Goal: Task Accomplishment & Management: Complete application form

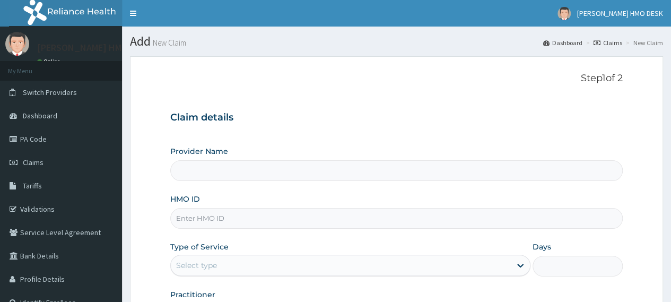
type input "BINGHAM UNIVERSITY TEACHING HOSPITAL"
click at [241, 216] on input "HMO ID" at bounding box center [396, 218] width 452 height 21
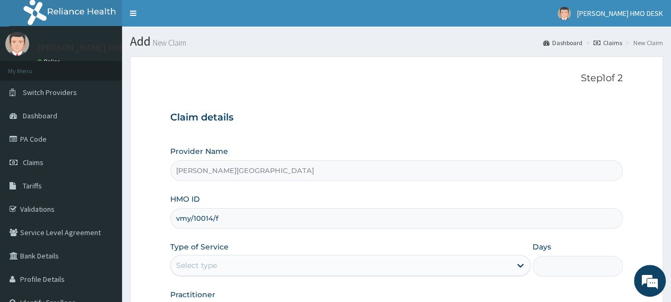
type input "vmy/10014/f"
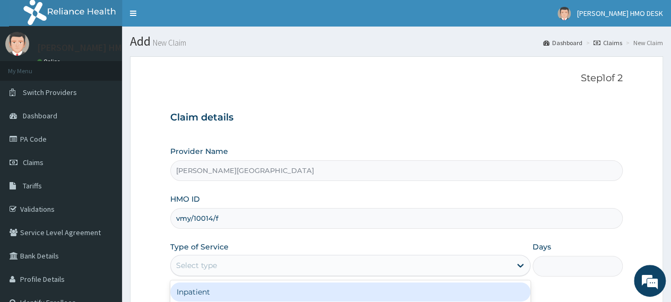
click at [213, 266] on div "Select type" at bounding box center [196, 265] width 41 height 11
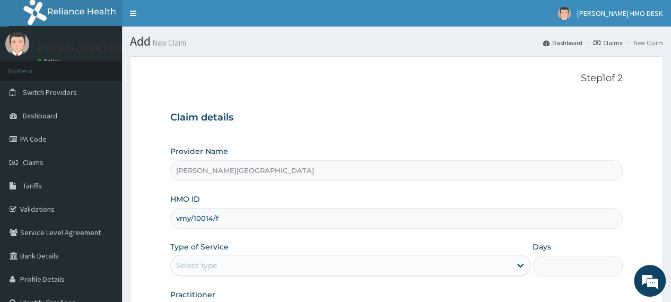
click at [213, 266] on div "Select type" at bounding box center [196, 265] width 41 height 11
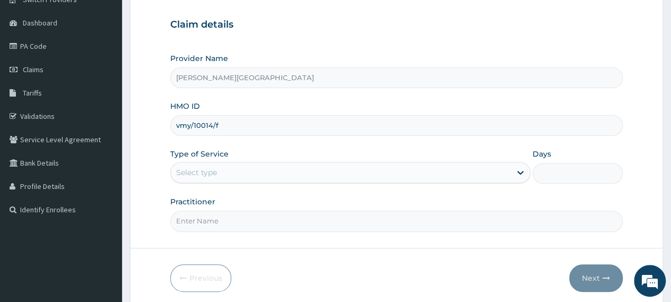
scroll to position [93, 0]
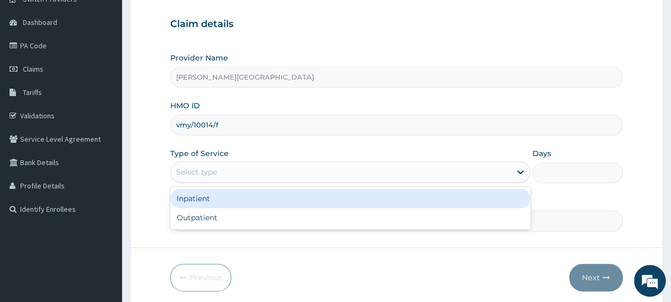
click at [208, 168] on div "Select type" at bounding box center [196, 171] width 41 height 11
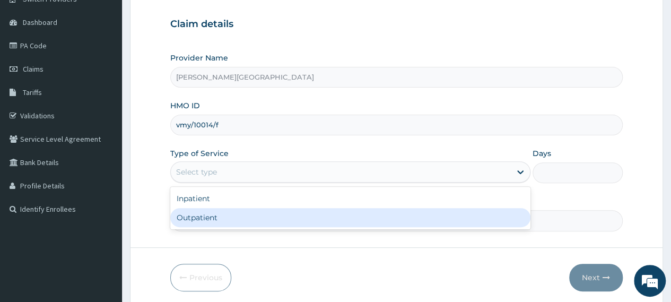
click at [189, 221] on div "Outpatient" at bounding box center [350, 217] width 360 height 19
type input "1"
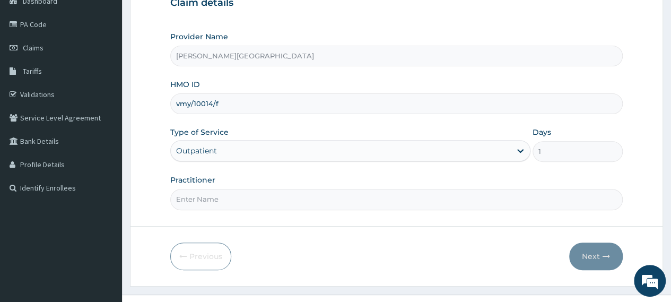
scroll to position [110, 0]
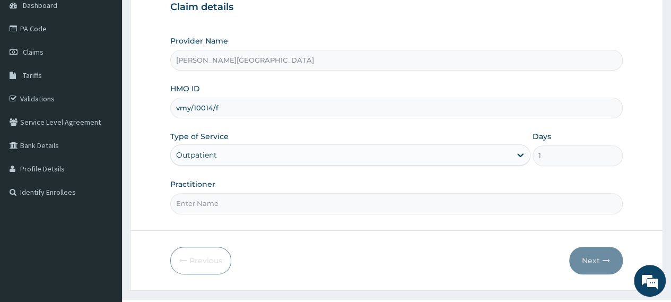
click at [232, 193] on input "Practitioner" at bounding box center [396, 203] width 452 height 21
type input "AMAKU"
click at [597, 254] on button "Next" at bounding box center [596, 260] width 54 height 28
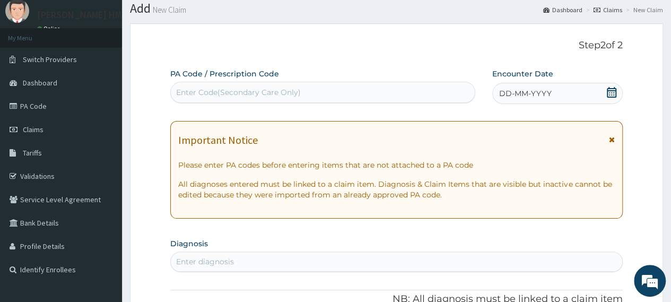
scroll to position [32, 0]
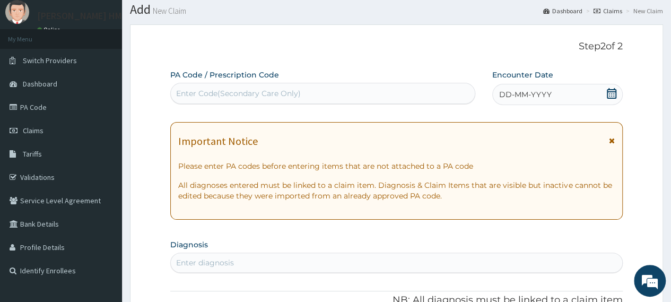
click at [613, 96] on icon at bounding box center [611, 93] width 10 height 11
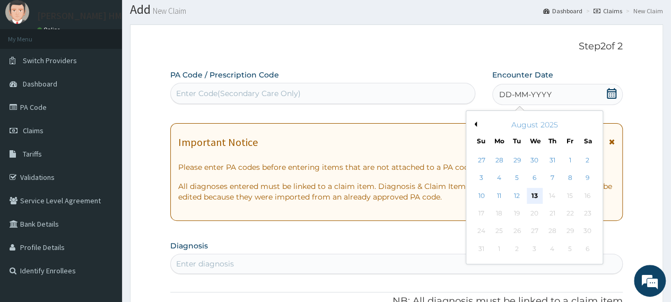
click at [530, 195] on div "13" at bounding box center [534, 196] width 16 height 16
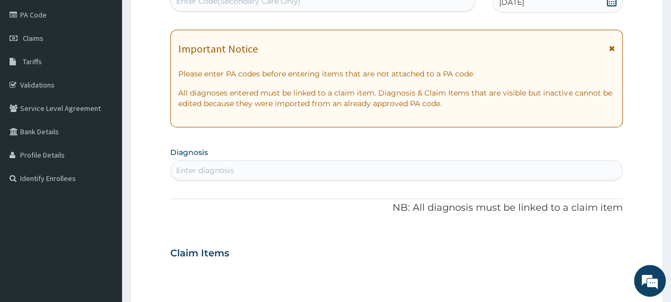
scroll to position [126, 0]
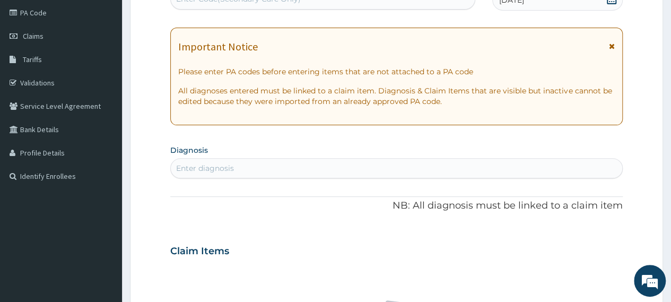
click at [257, 160] on div "Enter diagnosis" at bounding box center [396, 168] width 451 height 17
type input "malaria"
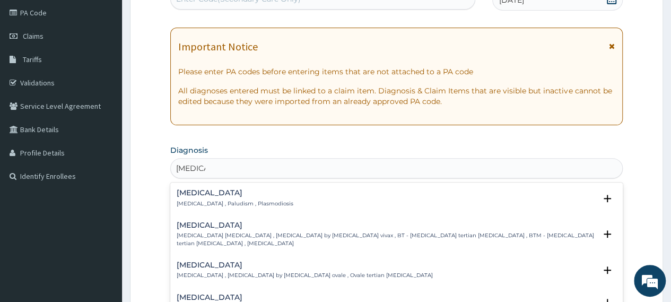
click at [197, 198] on div "Malaria Malaria , Paludism , Plasmodiosis" at bounding box center [235, 198] width 117 height 19
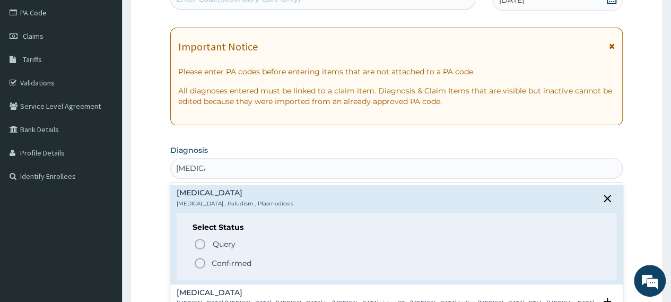
click at [200, 266] on icon "status option filled" at bounding box center [199, 263] width 13 height 13
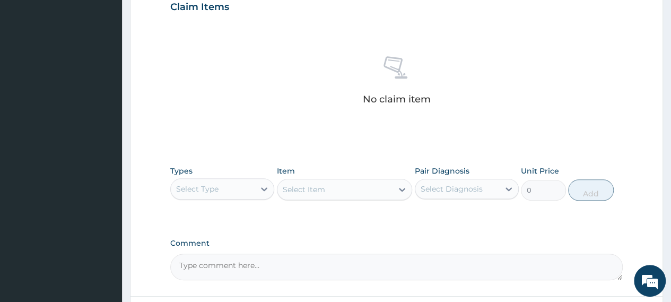
scroll to position [373, 0]
click at [298, 189] on div "Select Item" at bounding box center [345, 189] width 136 height 21
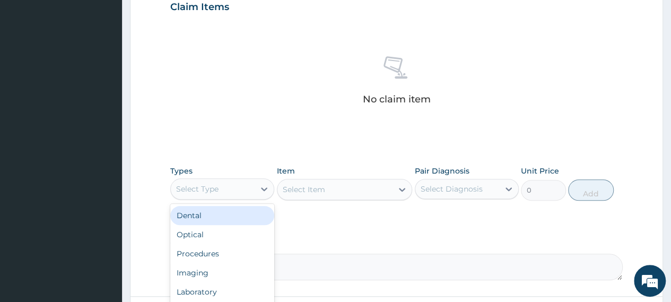
click at [232, 183] on div "Select Type" at bounding box center [213, 188] width 84 height 17
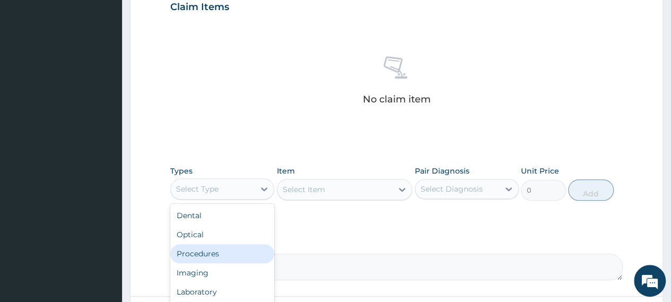
click at [212, 251] on div "Procedures" at bounding box center [222, 253] width 104 height 19
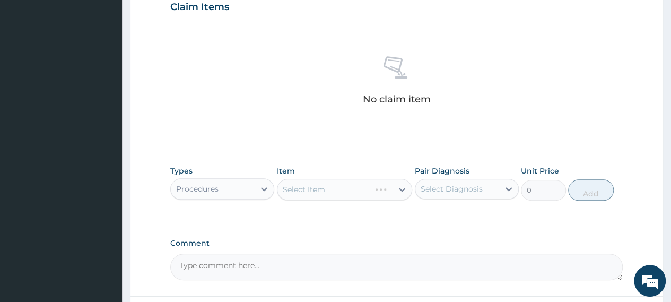
click at [337, 186] on div "Select Item" at bounding box center [345, 189] width 136 height 21
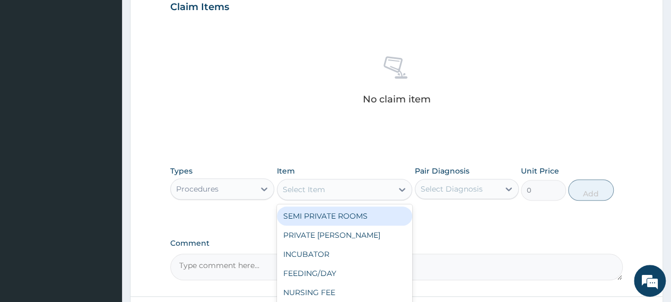
click at [337, 186] on div "Select Item" at bounding box center [335, 189] width 116 height 17
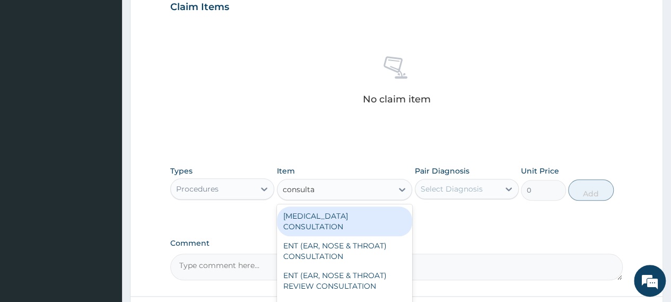
type input "consultat"
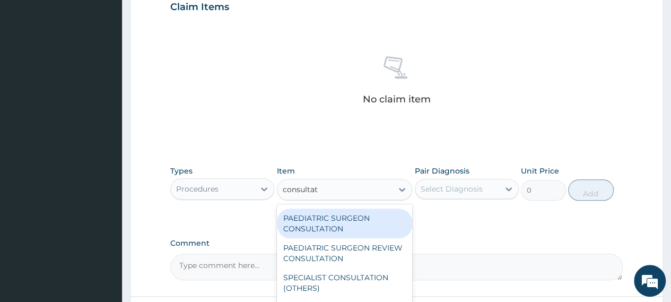
scroll to position [271, 0]
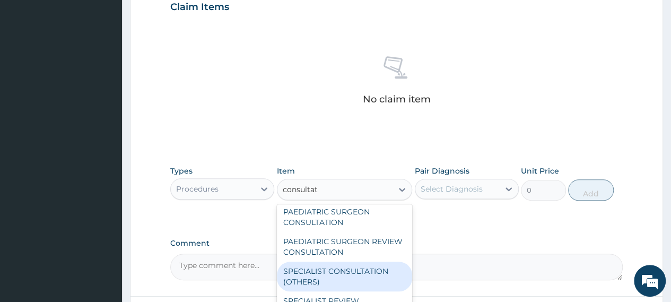
click at [321, 261] on div "SPECIALIST CONSULTATION (OTHERS)" at bounding box center [345, 276] width 136 height 30
type input "15000"
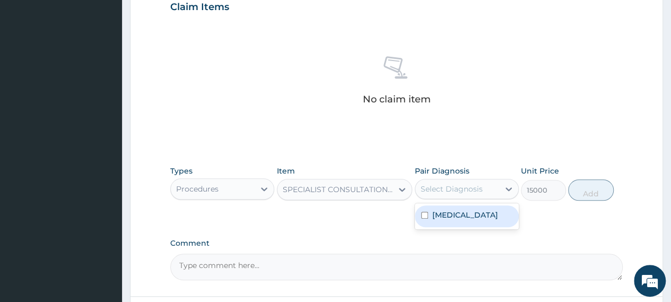
click at [450, 181] on div "Select Diagnosis" at bounding box center [457, 188] width 84 height 17
click at [455, 221] on div "Malaria" at bounding box center [467, 216] width 104 height 22
checkbox input "true"
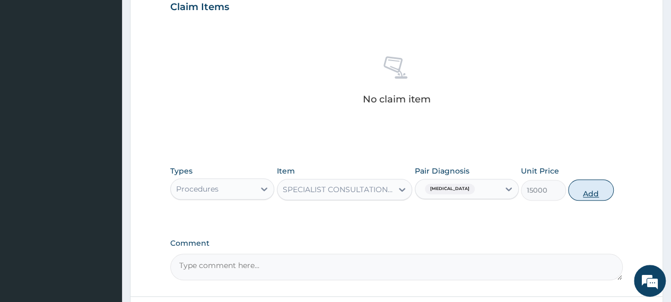
click at [593, 188] on button "Add" at bounding box center [590, 189] width 45 height 21
type input "0"
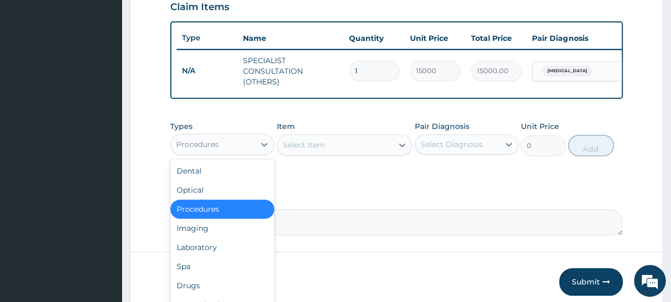
click at [222, 151] on div "Procedures" at bounding box center [213, 144] width 84 height 17
click at [187, 287] on div "Drugs" at bounding box center [222, 285] width 104 height 19
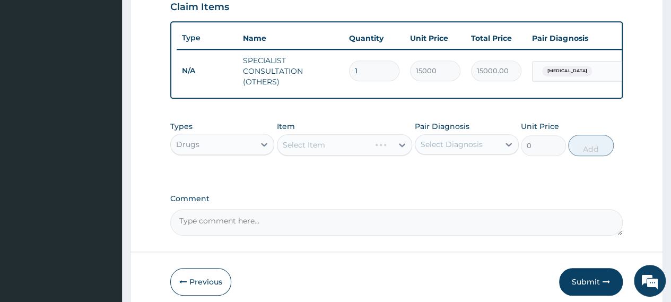
click at [314, 148] on div "Select Item" at bounding box center [345, 144] width 136 height 21
click at [314, 150] on div "Select Item" at bounding box center [304, 144] width 42 height 11
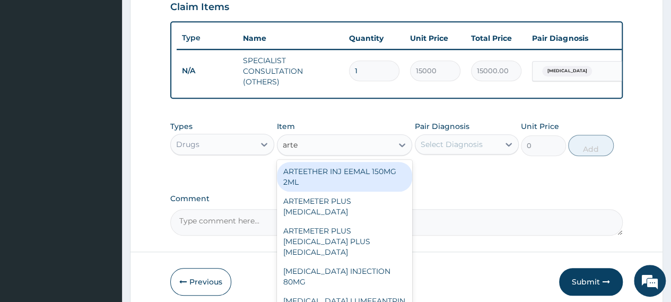
type input "artem"
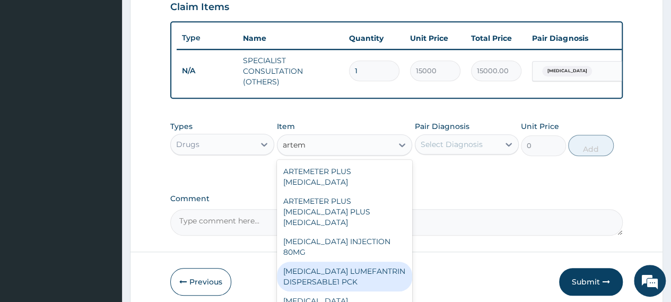
click at [330, 282] on div "ARTEMETHER LUMEFANTRIN DISPERSABLE1 PCK" at bounding box center [345, 276] width 136 height 30
type input "2300"
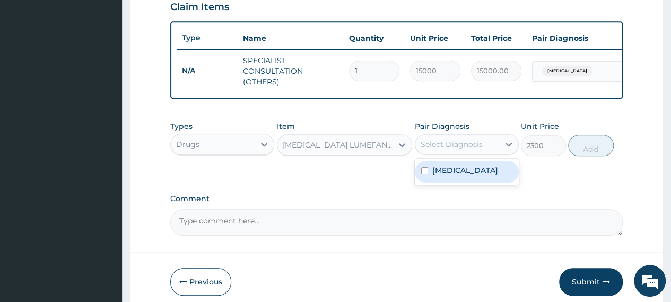
click at [445, 149] on div "Select Diagnosis" at bounding box center [451, 144] width 62 height 11
click at [443, 175] on label "Malaria" at bounding box center [465, 170] width 66 height 11
checkbox input "true"
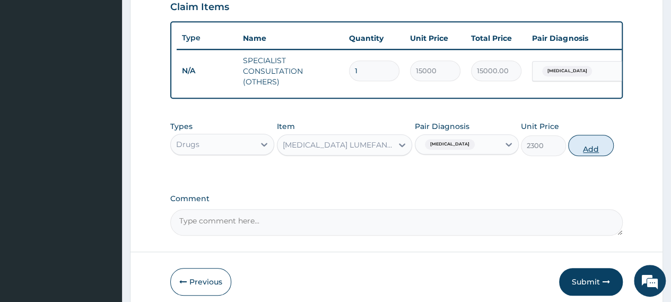
click at [595, 146] on button "Add" at bounding box center [590, 145] width 45 height 21
type input "0"
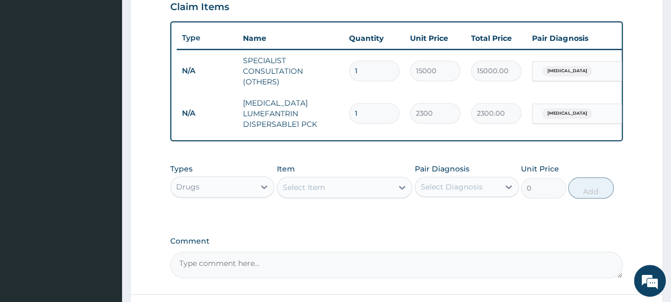
click at [310, 192] on div "Select Item" at bounding box center [304, 187] width 42 height 11
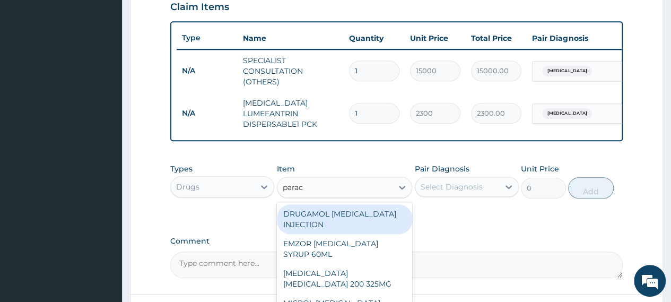
type input "parace"
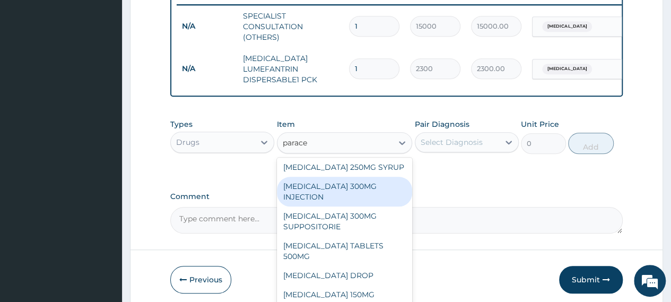
scroll to position [426, 0]
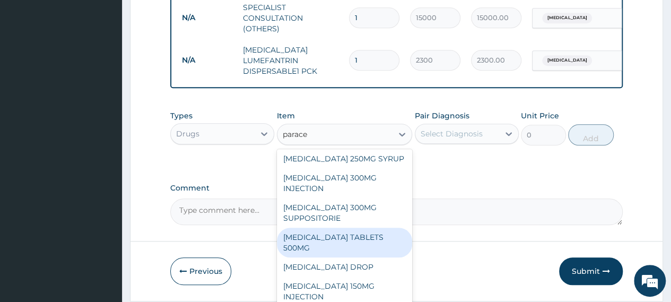
click at [311, 240] on div "PARACETAMOL TABLETS 500MG" at bounding box center [345, 242] width 136 height 30
type input "50"
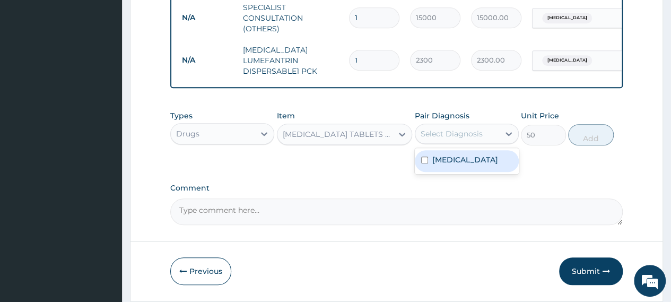
click at [452, 142] on div "Select Diagnosis" at bounding box center [457, 133] width 84 height 17
click at [445, 164] on label "Malaria" at bounding box center [465, 159] width 66 height 11
checkbox input "true"
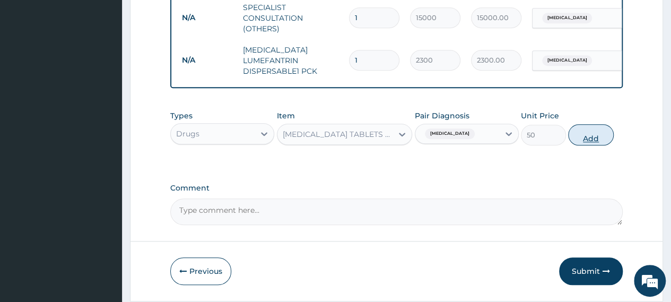
click at [591, 144] on button "Add" at bounding box center [590, 134] width 45 height 21
type input "0"
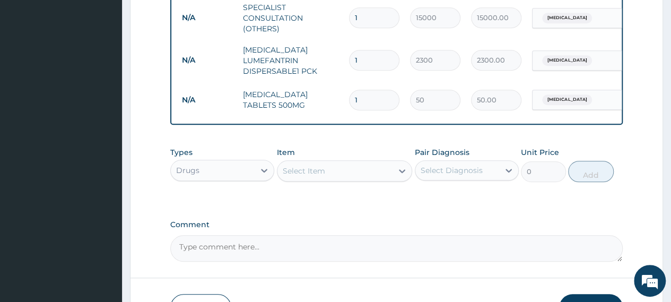
type input "18"
type input "900.00"
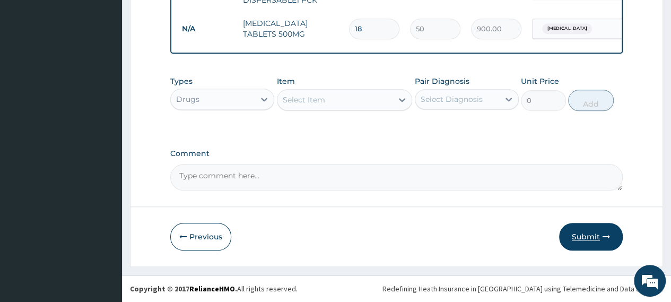
type input "18"
click at [579, 236] on button "Submit" at bounding box center [591, 237] width 64 height 28
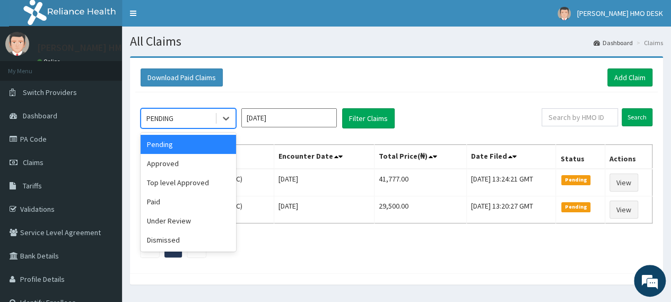
click at [197, 113] on div "PENDING" at bounding box center [178, 118] width 74 height 17
click at [172, 157] on div "Approved" at bounding box center [187, 163] width 95 height 19
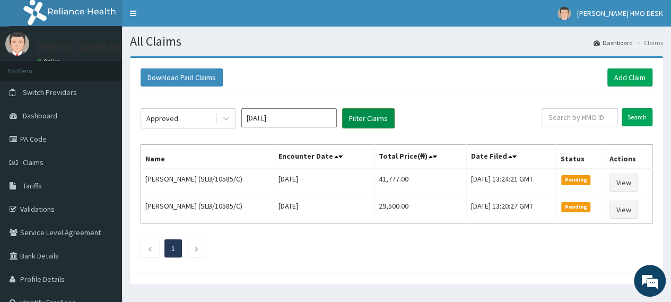
click at [366, 121] on button "Filter Claims" at bounding box center [368, 118] width 52 height 20
